Goal: Task Accomplishment & Management: Use online tool/utility

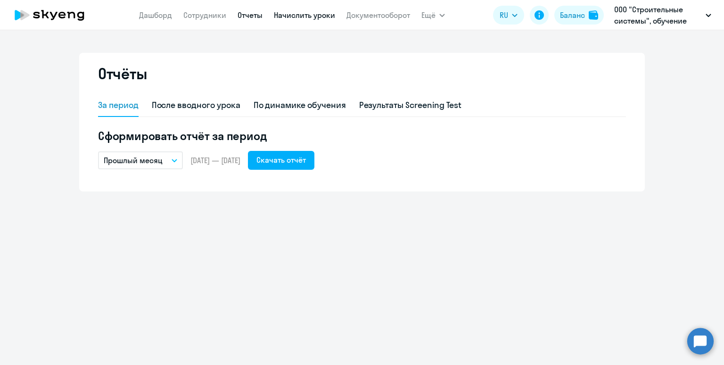
click at [299, 17] on link "Начислить уроки" at bounding box center [304, 14] width 61 height 9
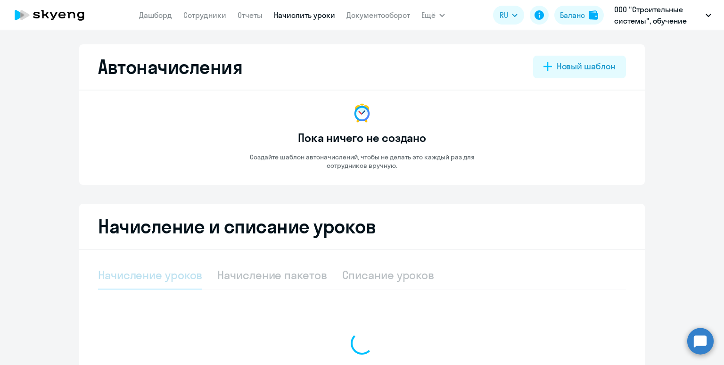
select select "10"
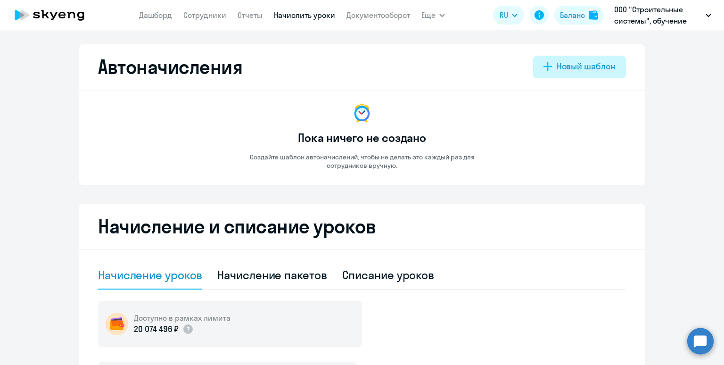
click at [555, 66] on button "Новый шаблон" at bounding box center [579, 67] width 93 height 23
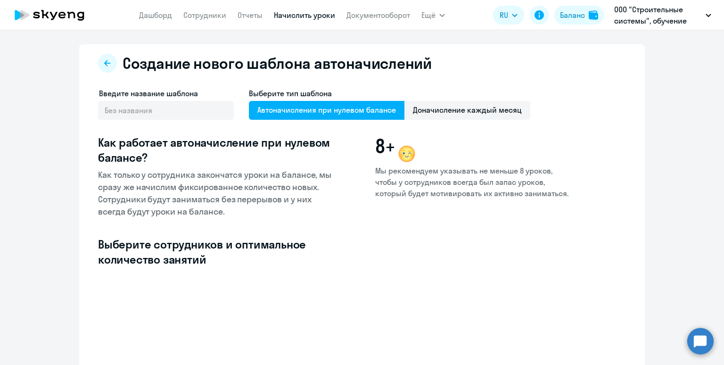
select select "10"
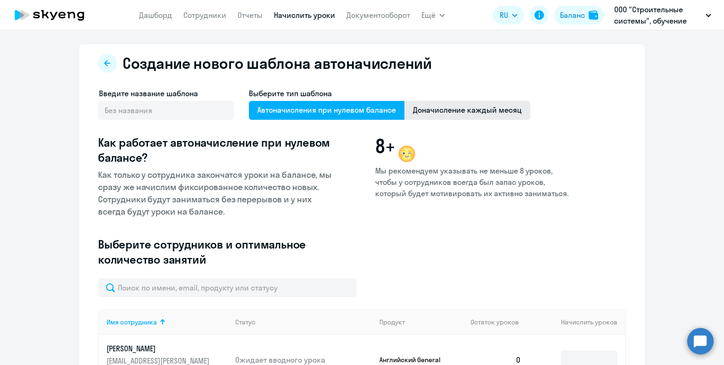
click at [475, 106] on span "Доначисление каждый месяц" at bounding box center [468, 110] width 126 height 19
click at [0, 0] on input "Доначисление каждый месяц" at bounding box center [0, 0] width 0 height 0
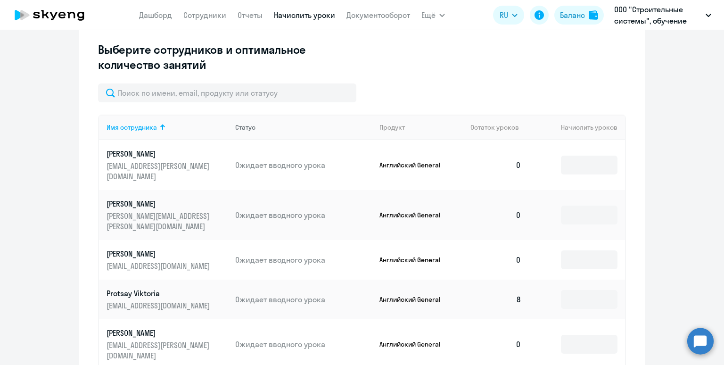
scroll to position [244, 0]
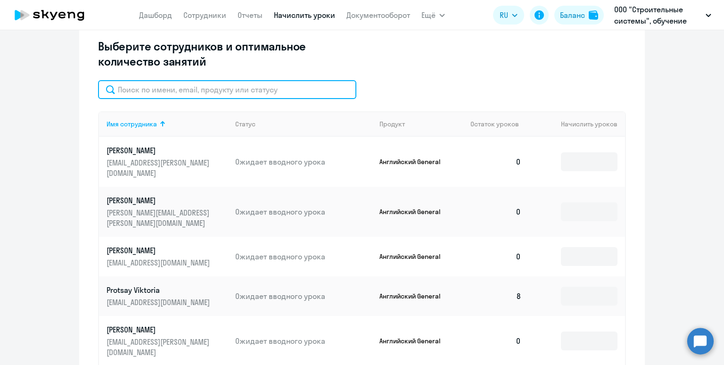
click at [220, 83] on input "text" at bounding box center [227, 89] width 258 height 19
paste input "[EMAIL_ADDRESS][DOMAIN_NAME]"
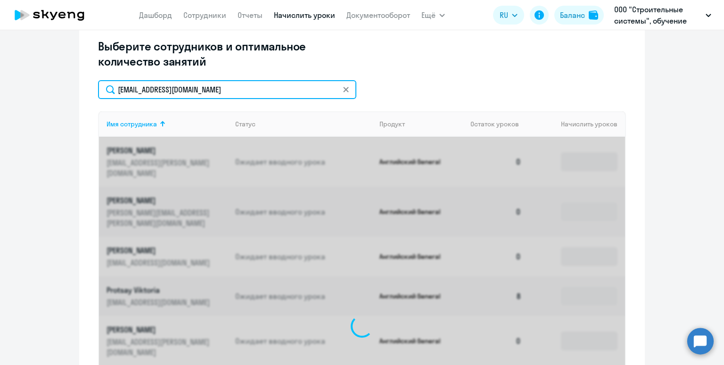
scroll to position [211, 0]
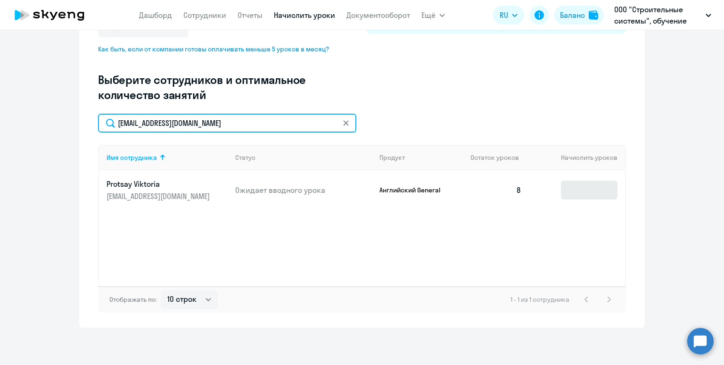
type input "[EMAIL_ADDRESS][DOMAIN_NAME]"
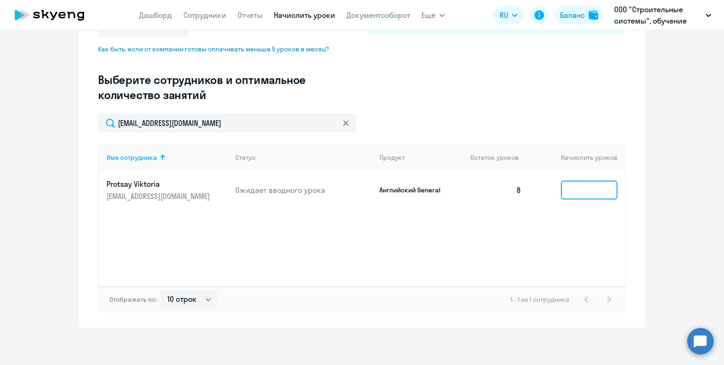
click at [574, 189] on input at bounding box center [589, 190] width 57 height 19
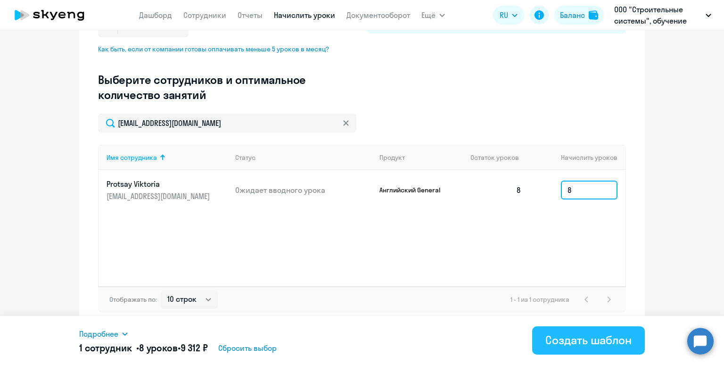
type input "8"
click at [583, 342] on div "Создать шаблон" at bounding box center [588, 339] width 86 height 15
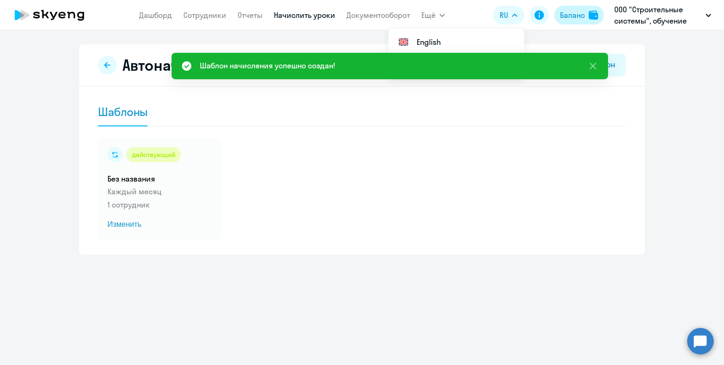
click at [577, 16] on div "Баланс" at bounding box center [572, 14] width 25 height 11
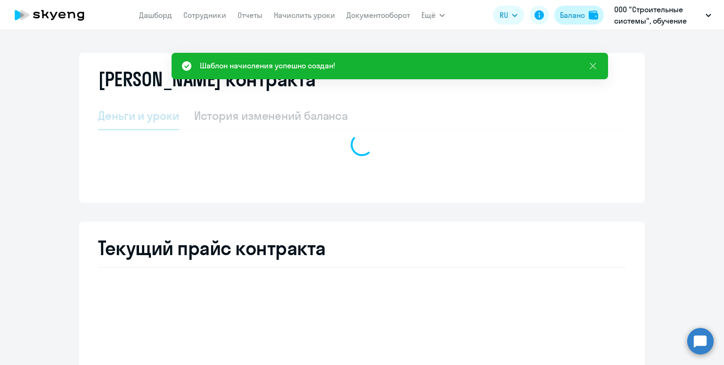
select select "english_adult_not_native_speaker"
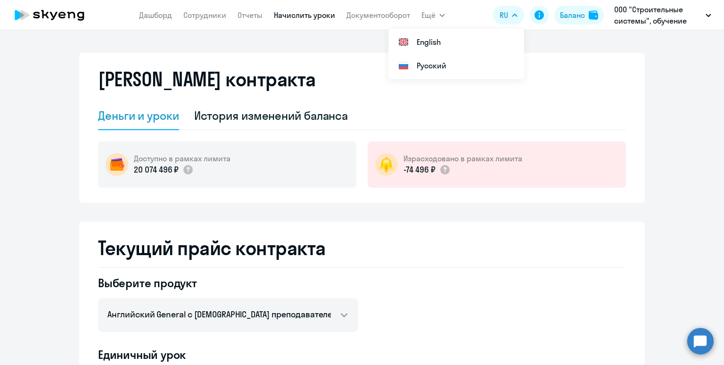
click at [302, 15] on link "Начислить уроки" at bounding box center [304, 14] width 61 height 9
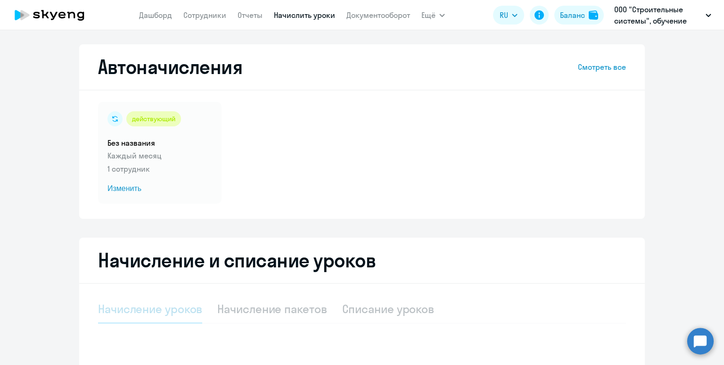
select select "10"
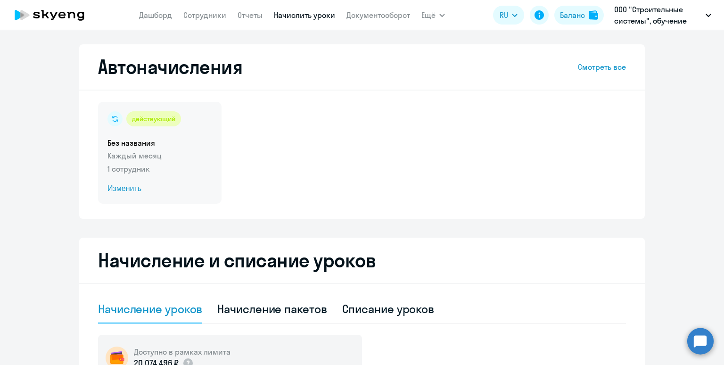
click at [179, 131] on div "действующий Без названия Каждый месяц 1 сотрудник Изменить" at bounding box center [160, 153] width 124 height 102
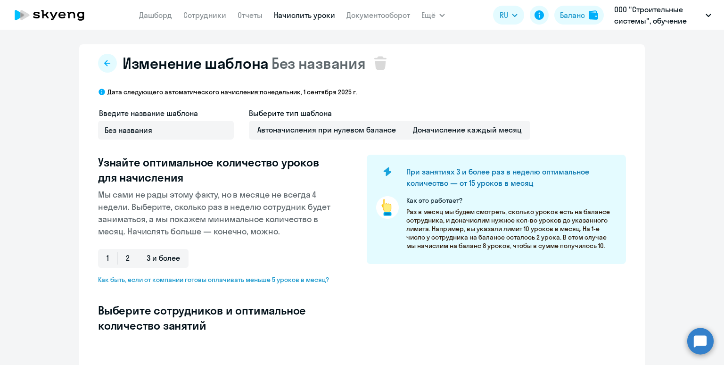
select select "10"
